Goal: Transaction & Acquisition: Obtain resource

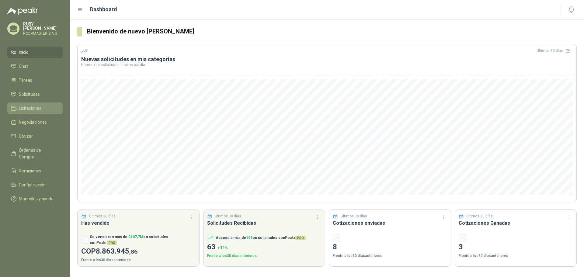
click at [43, 113] on link "Licitaciones" at bounding box center [34, 109] width 55 height 12
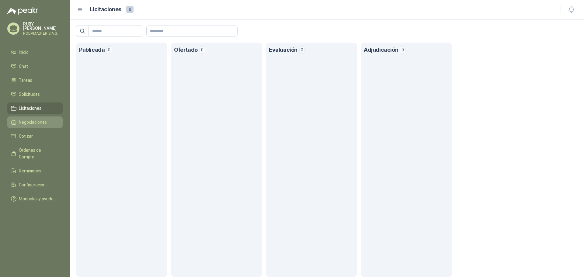
click at [40, 117] on link "Negociaciones" at bounding box center [34, 123] width 55 height 12
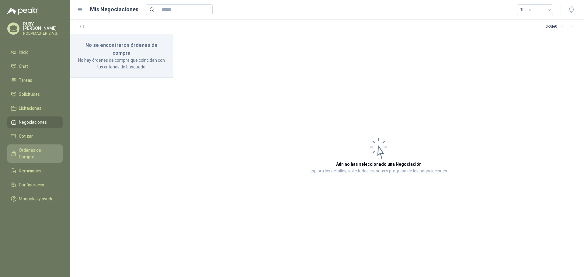
click at [46, 151] on span "Órdenes de Compra" at bounding box center [38, 153] width 38 height 13
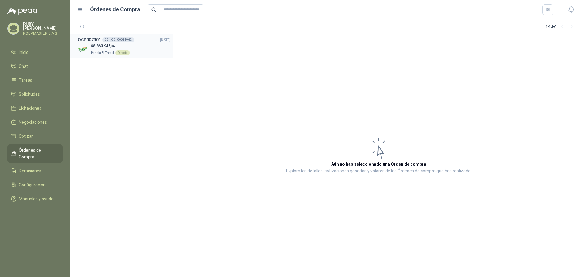
click at [104, 52] on span "Panela El Trébol" at bounding box center [102, 52] width 23 height 3
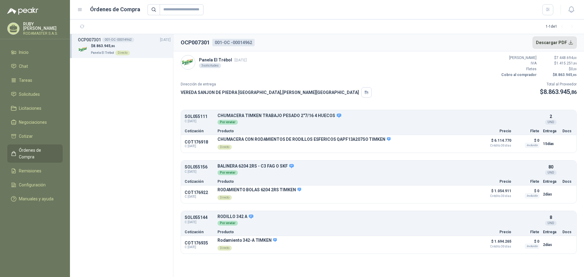
click at [571, 45] on button "Descargar PDF" at bounding box center [555, 43] width 44 height 12
